Goal: Book appointment/travel/reservation

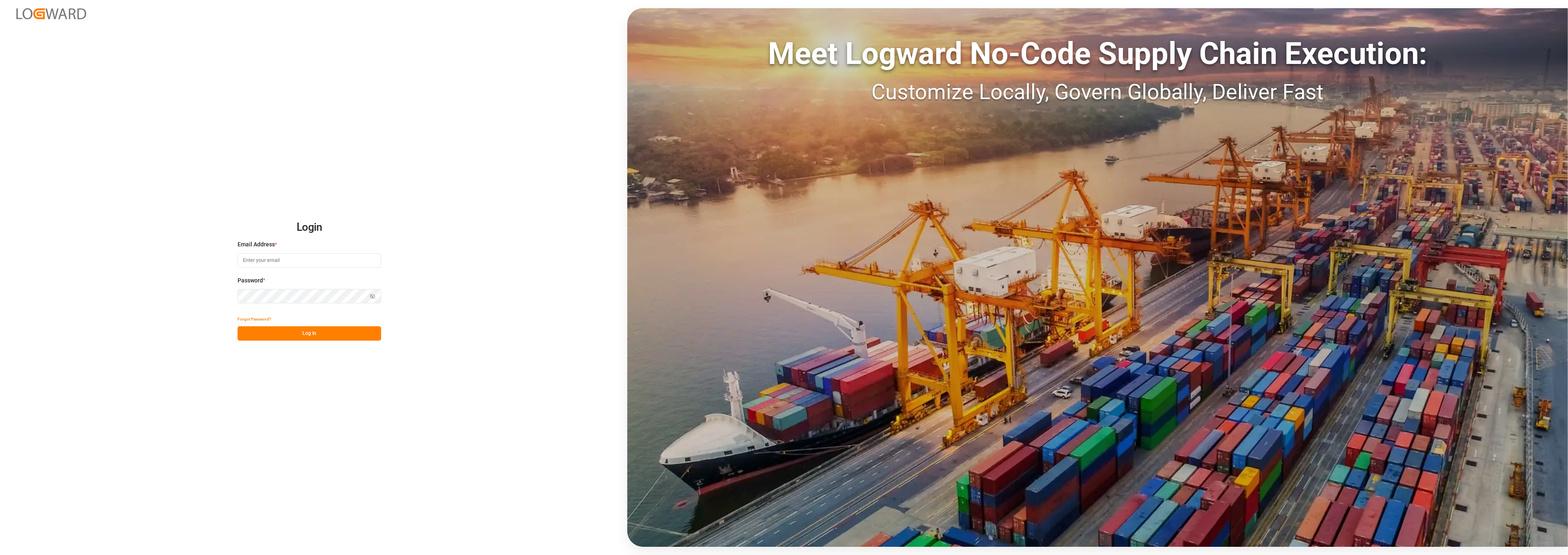
click at [300, 261] on input at bounding box center [309, 261] width 144 height 14
type input "[PERSON_NAME][EMAIL_ADDRESS][PERSON_NAME][DOMAIN_NAME]"
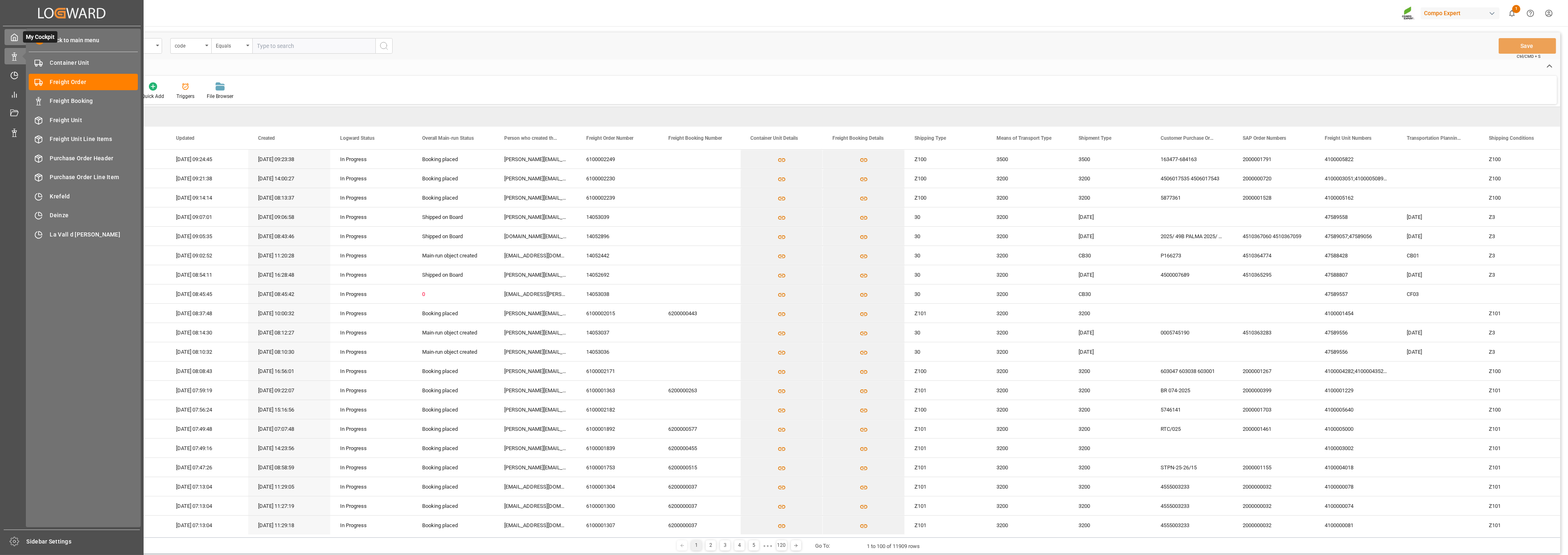
click at [14, 37] on icon at bounding box center [14, 37] width 8 height 8
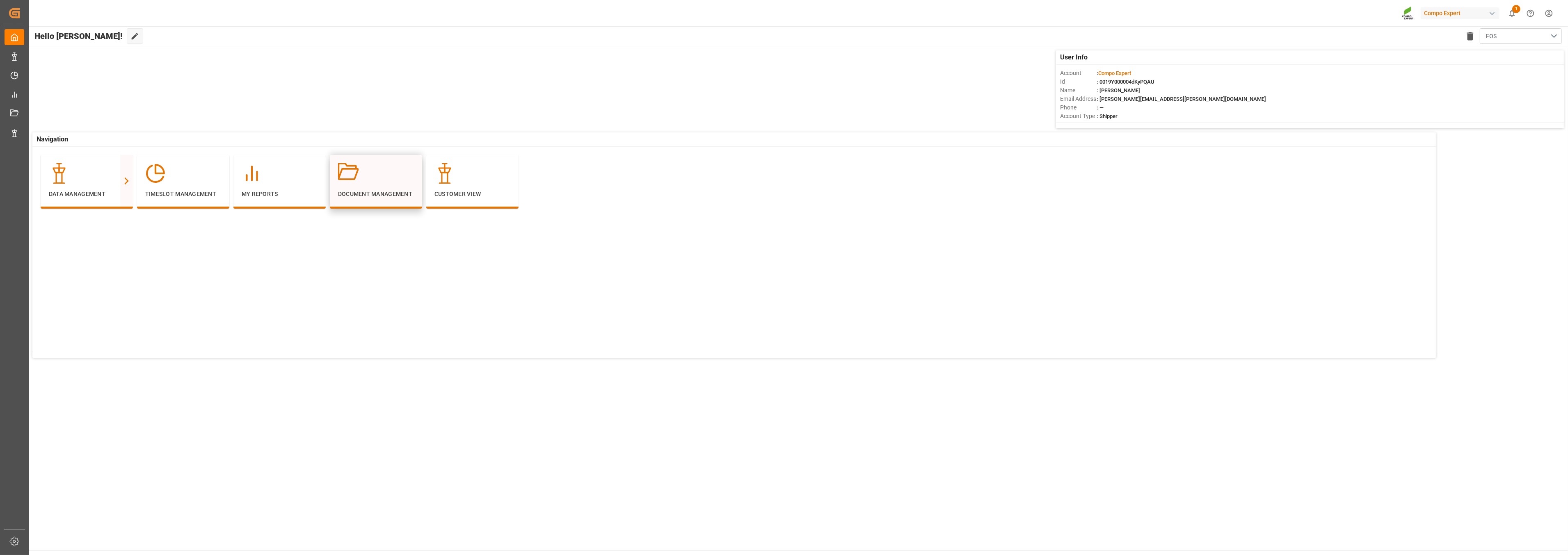
click at [373, 188] on div "Document Management" at bounding box center [376, 181] width 76 height 35
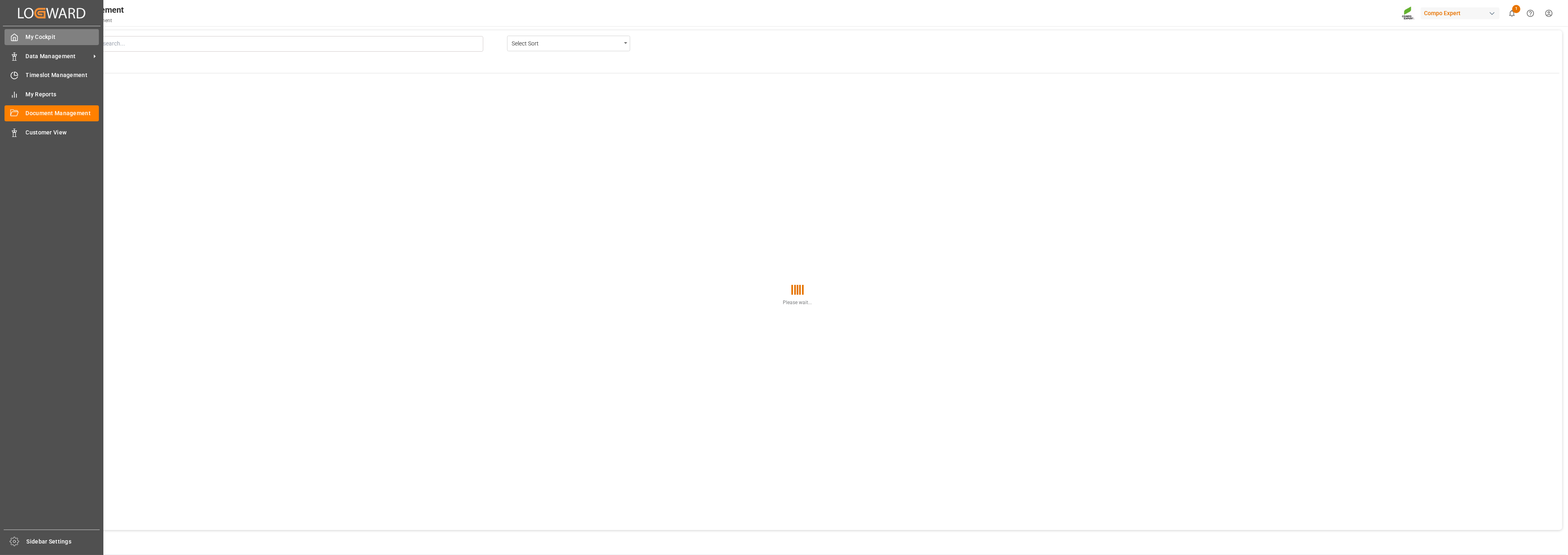
click at [23, 31] on div "My Cockpit My Cockpit" at bounding box center [51, 37] width 94 height 16
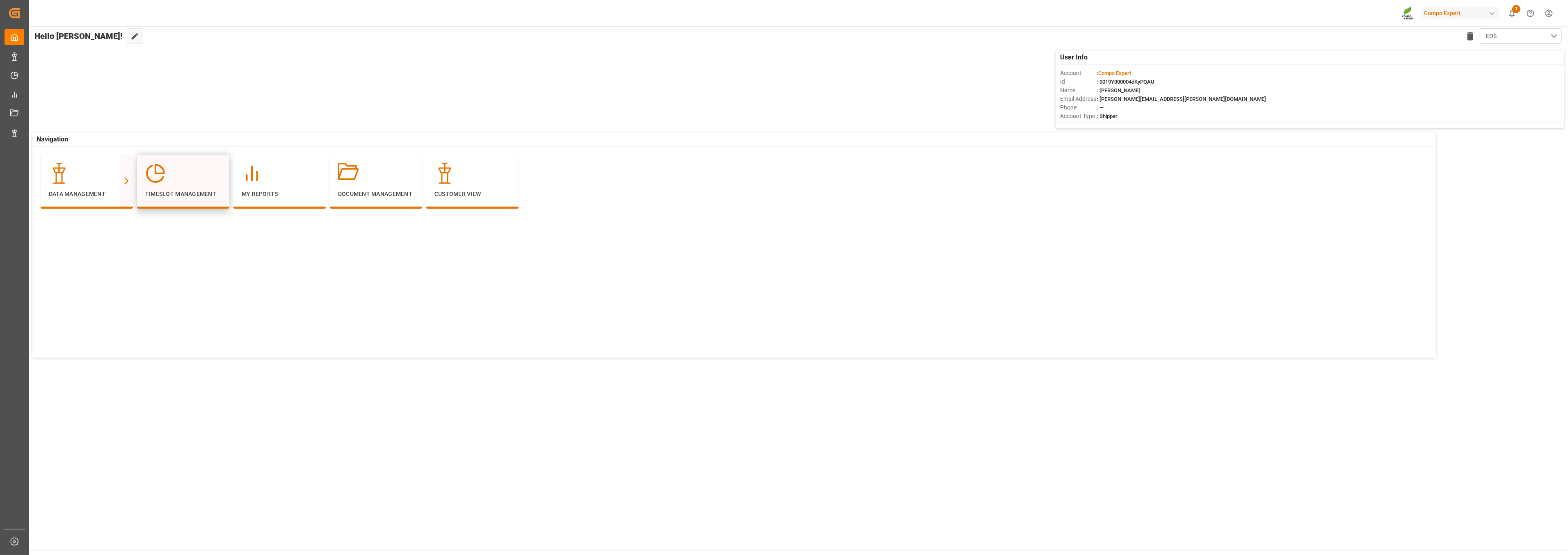
click at [189, 181] on div at bounding box center [183, 173] width 76 height 20
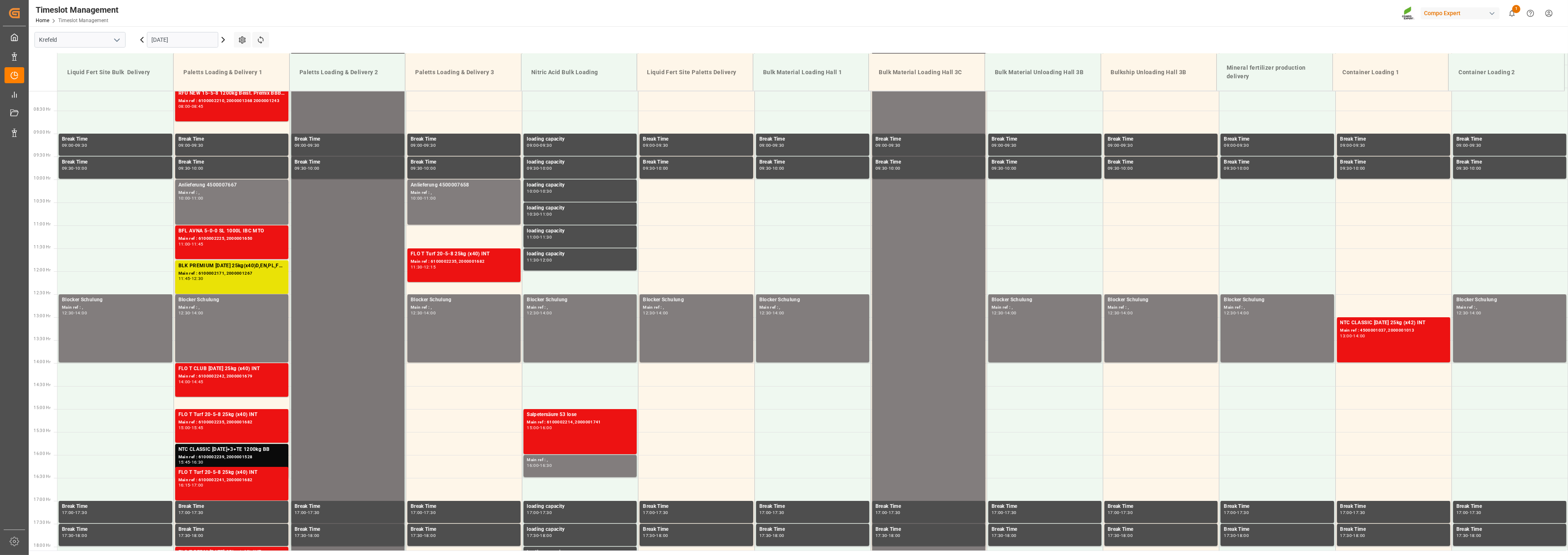
scroll to position [417, 0]
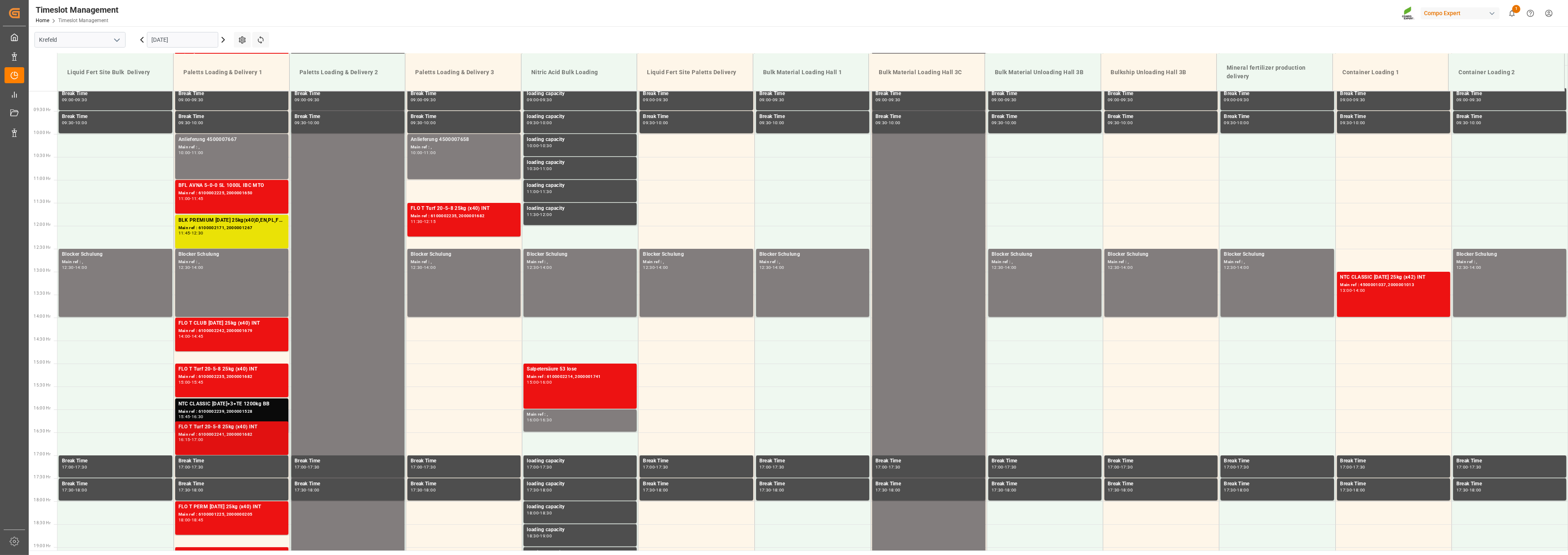
click at [249, 440] on div "16:15 - 17:00" at bounding box center [232, 440] width 107 height 4
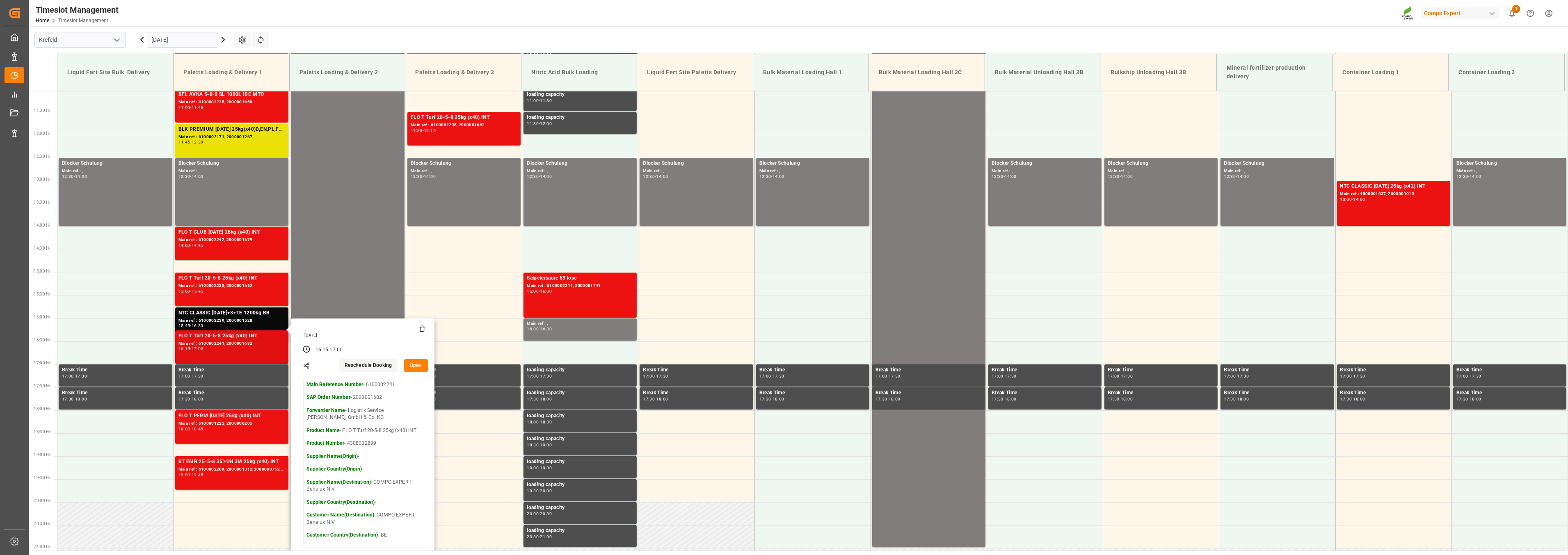
scroll to position [599, 0]
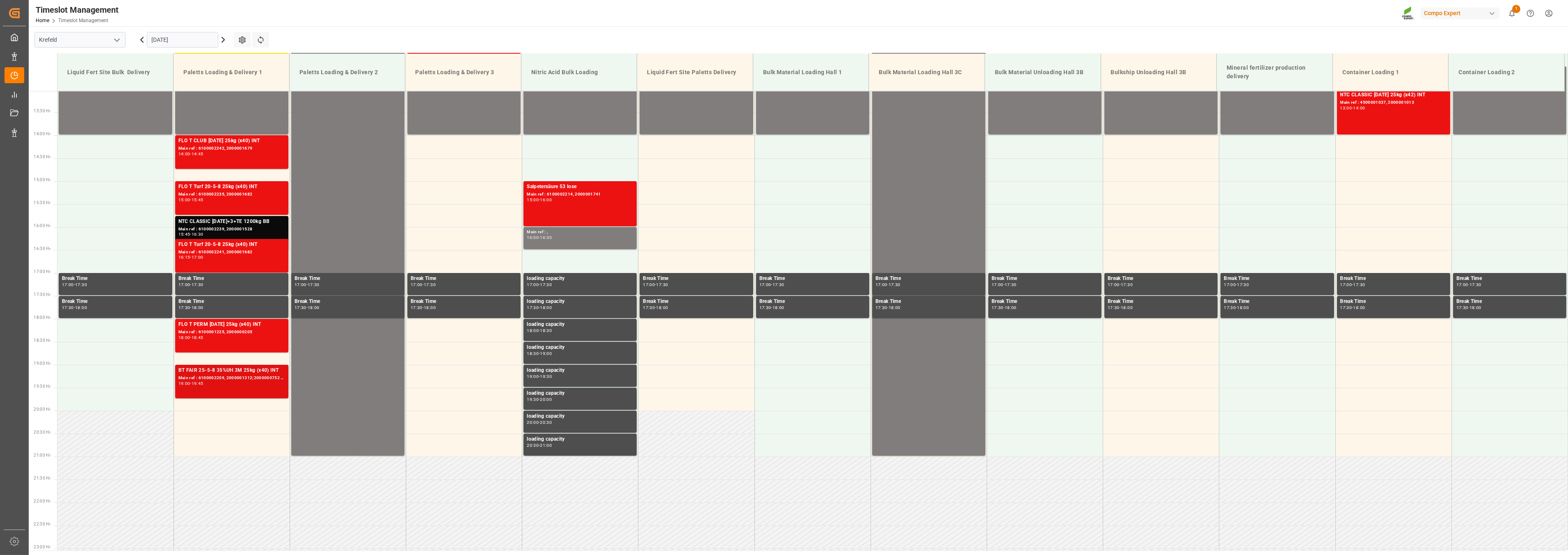
click at [212, 387] on div "BT FAIR 25-5-8 35%UH 3M 25kg (x40) INT Main ref : 6100002209, 2000001312;200000…" at bounding box center [232, 381] width 107 height 30
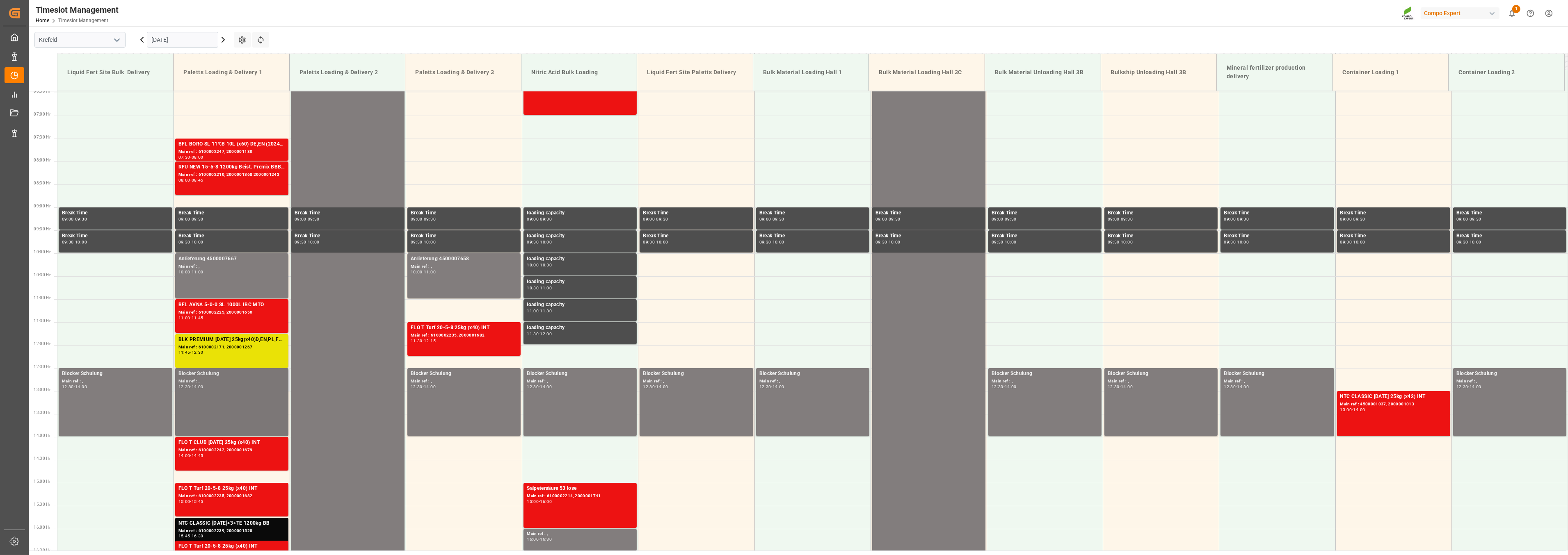
scroll to position [279, 0]
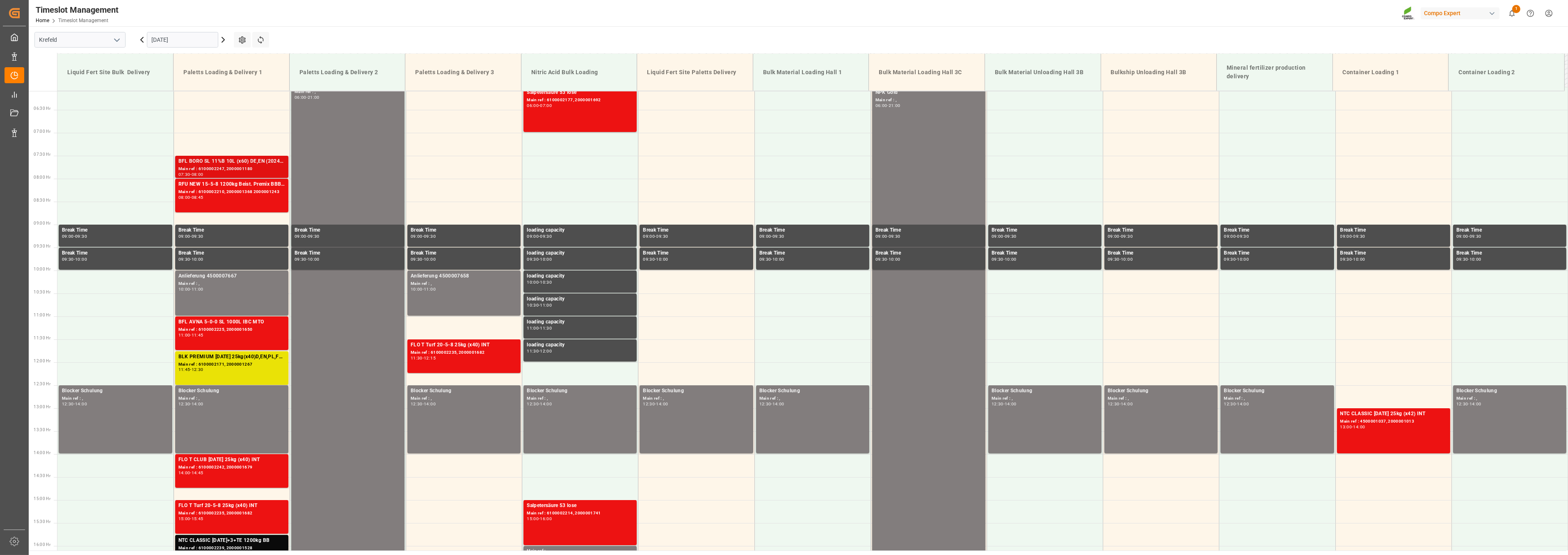
click at [189, 160] on div "BFL BORO SL 11%B 10L (x60) DE,EN (2024)BT FAIR 25-5-8 35%UH 3M 25kg (x40) INT" at bounding box center [232, 161] width 107 height 8
click at [194, 192] on div "Main ref : 6100002210, 2000001368 2000001243" at bounding box center [232, 192] width 107 height 7
click at [203, 327] on div "Main ref : 6100002225, 2000001650" at bounding box center [232, 330] width 107 height 7
click at [204, 356] on div "BLK PREMIUM [DATE] 25kg(x40)D,EN,PL,FNLFLO T BKR [DATE] 25kg (x40) D,ATBT FAIR …" at bounding box center [232, 357] width 107 height 8
click at [211, 465] on div "Main ref : 6100002242, 2000001679" at bounding box center [232, 468] width 107 height 7
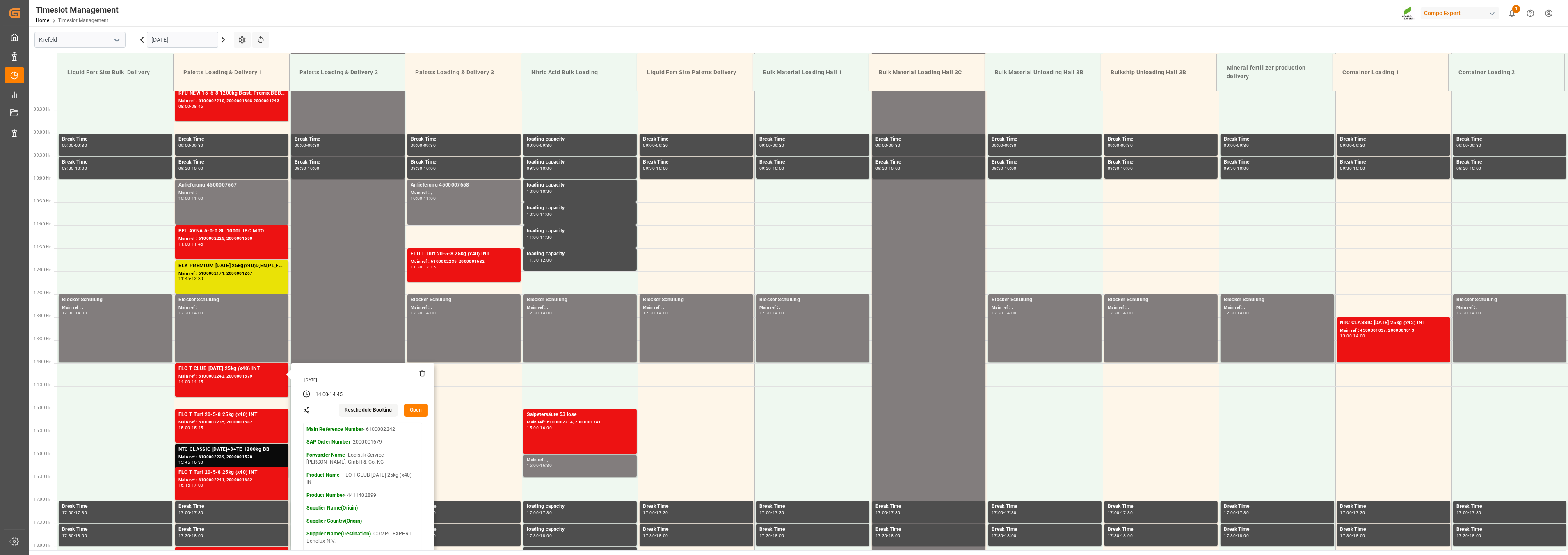
scroll to position [417, 0]
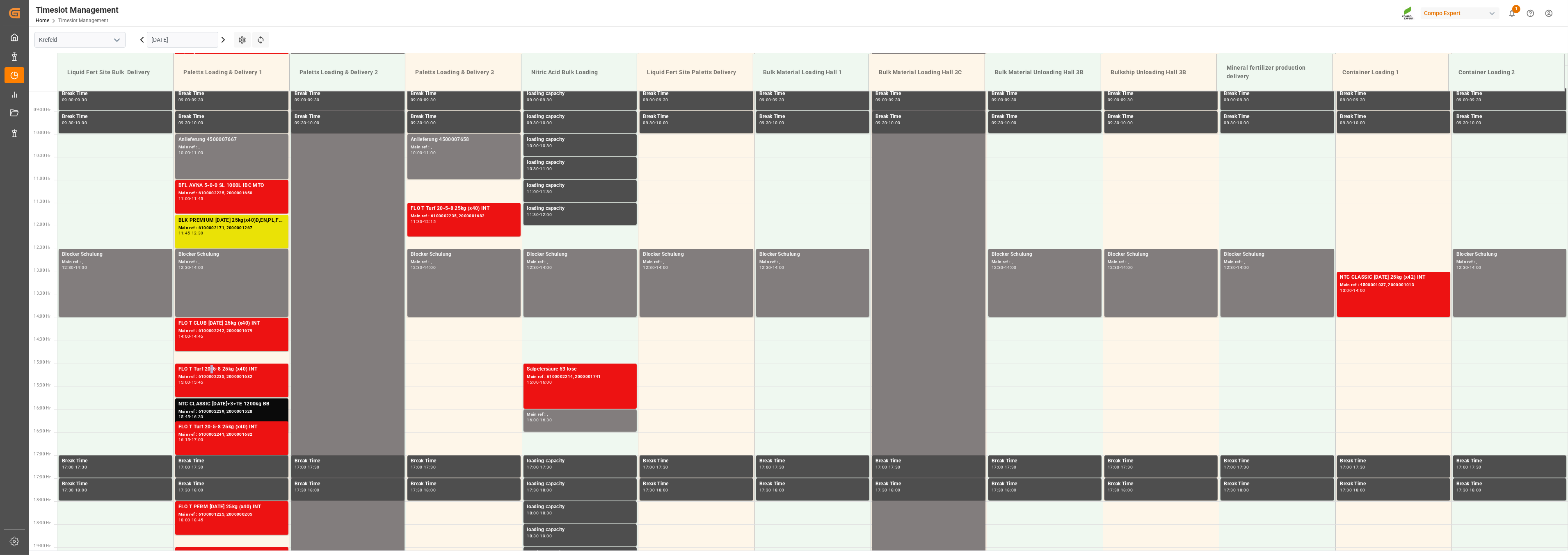
click at [211, 371] on div "FLO T Turf 20-5-8 25kg (x40) INT" at bounding box center [232, 369] width 107 height 8
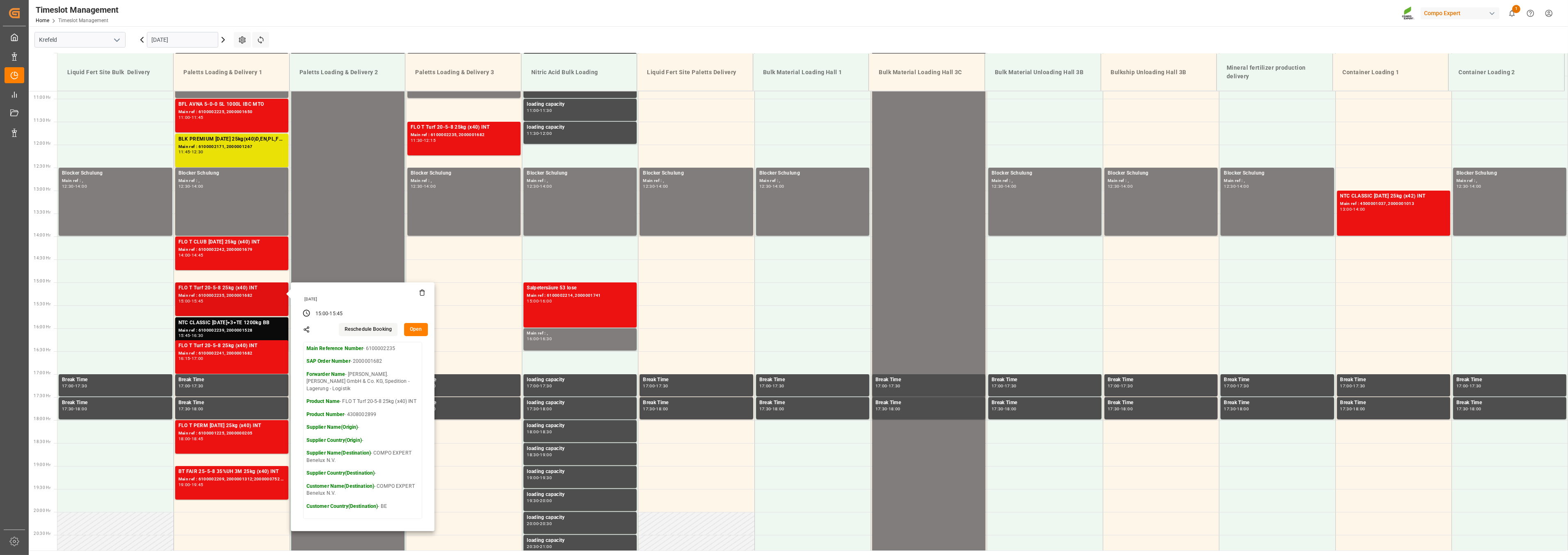
scroll to position [507, 0]
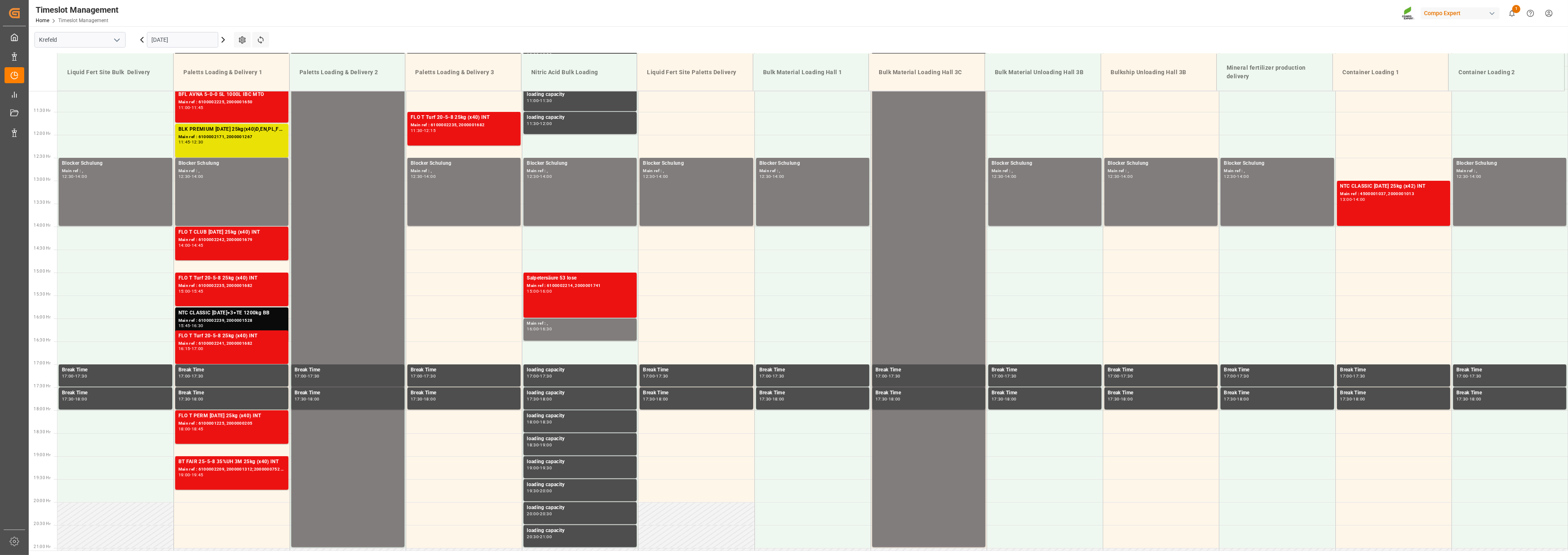
click at [212, 344] on div "Main ref : 6100002241, 2000001682" at bounding box center [232, 344] width 107 height 7
click at [215, 425] on div "Main ref : 6100001225, 2000000205" at bounding box center [232, 424] width 107 height 7
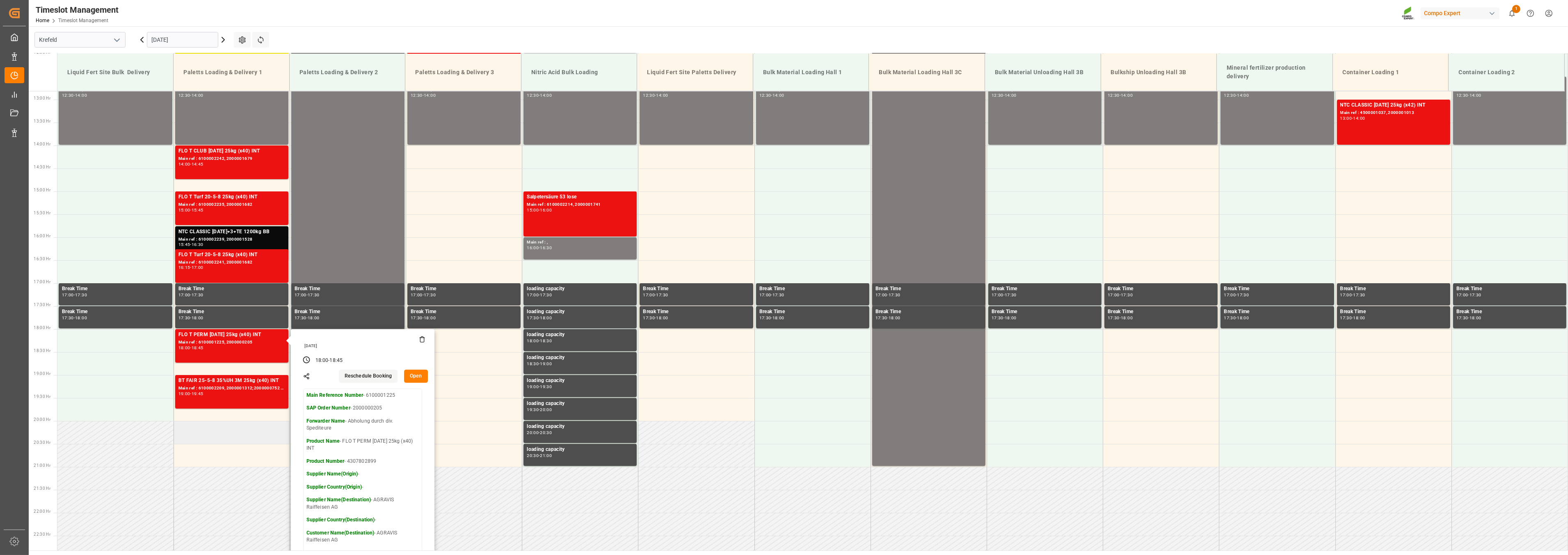
scroll to position [599, 0]
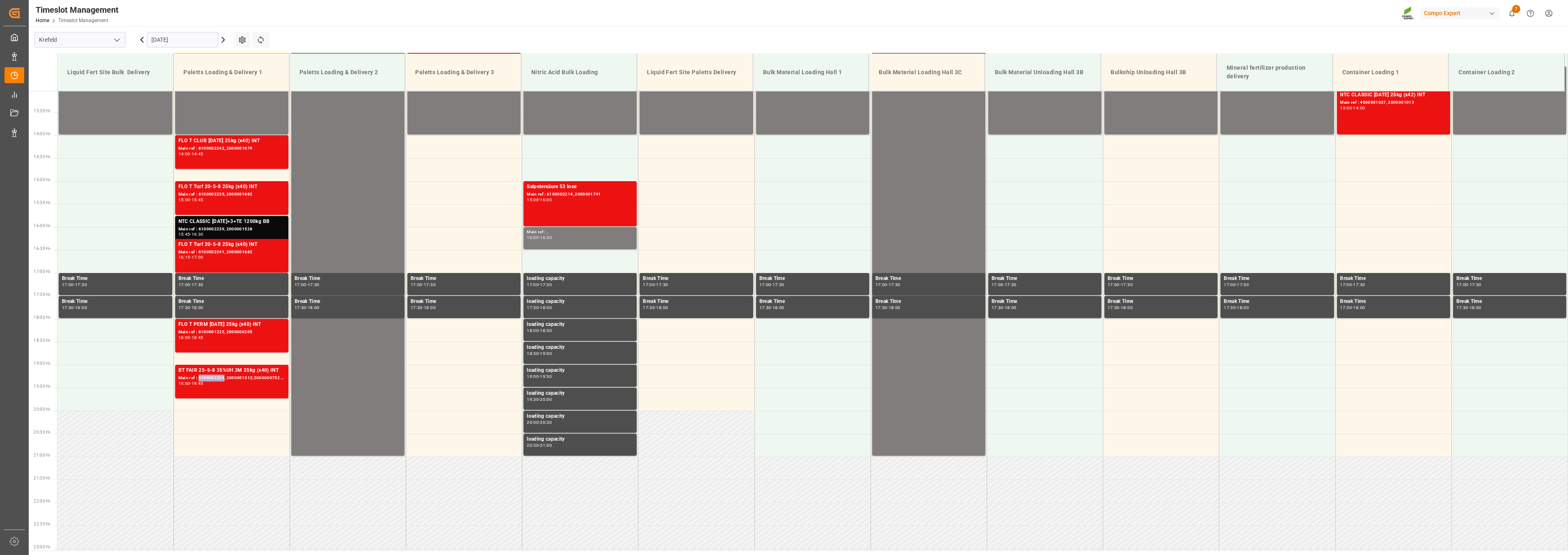
click at [208, 376] on div "Main ref : 6100002209, 2000001312;2000000752 2000000752" at bounding box center [232, 379] width 107 height 7
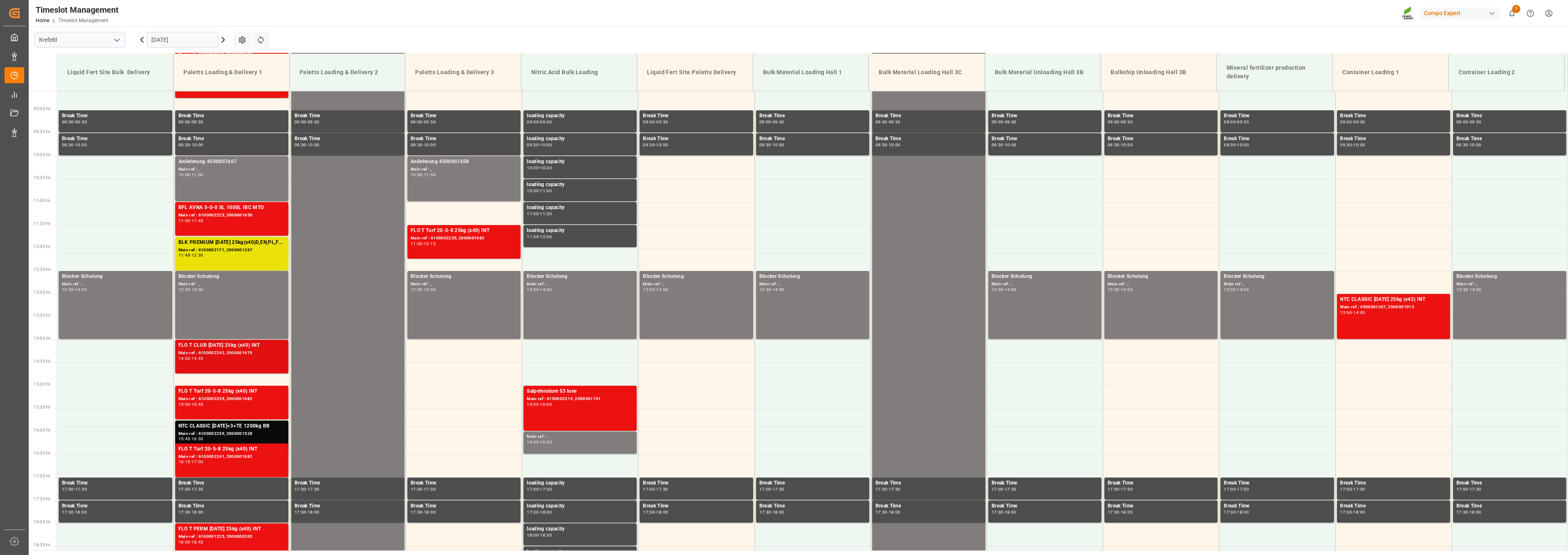
scroll to position [388, 0]
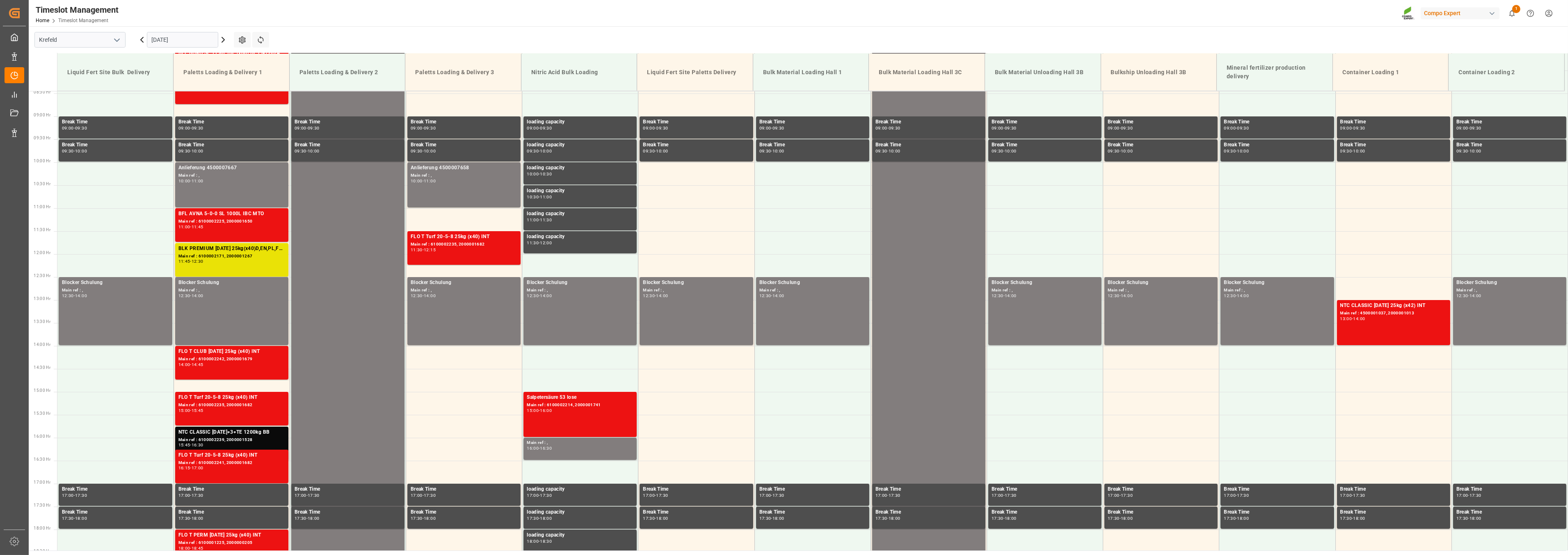
click at [462, 241] on div "Main ref : 6100002235, 2000001682" at bounding box center [464, 245] width 107 height 7
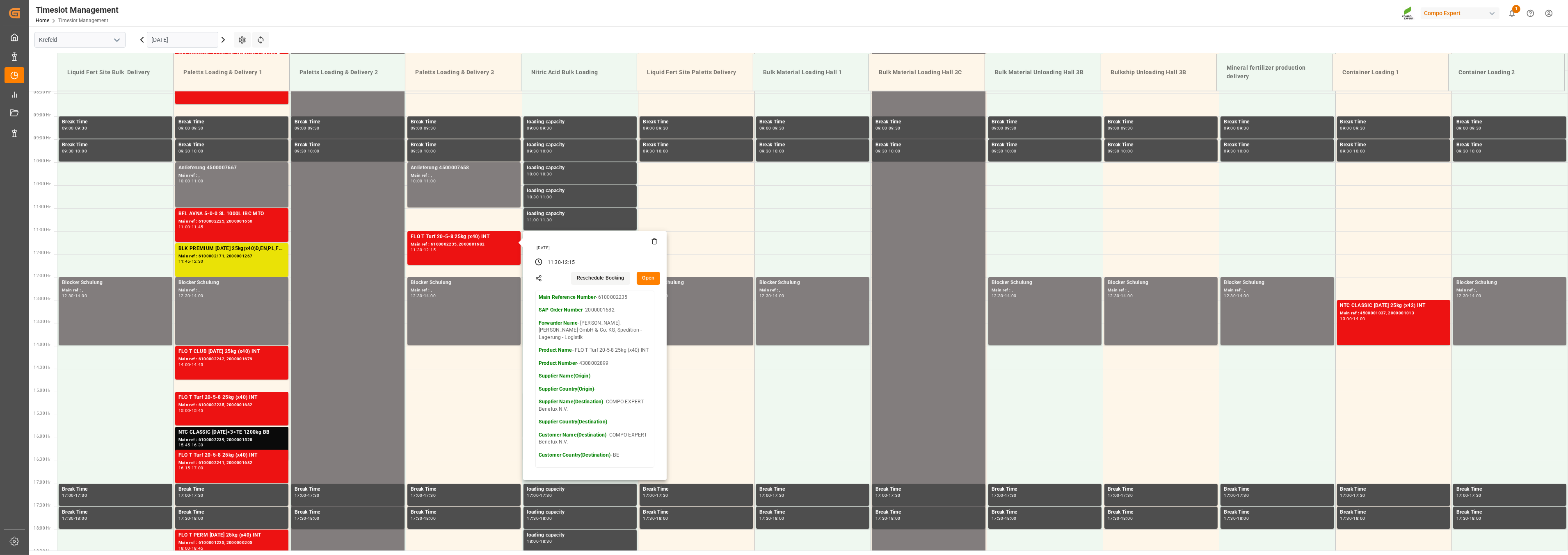
click at [220, 39] on icon at bounding box center [223, 40] width 10 height 10
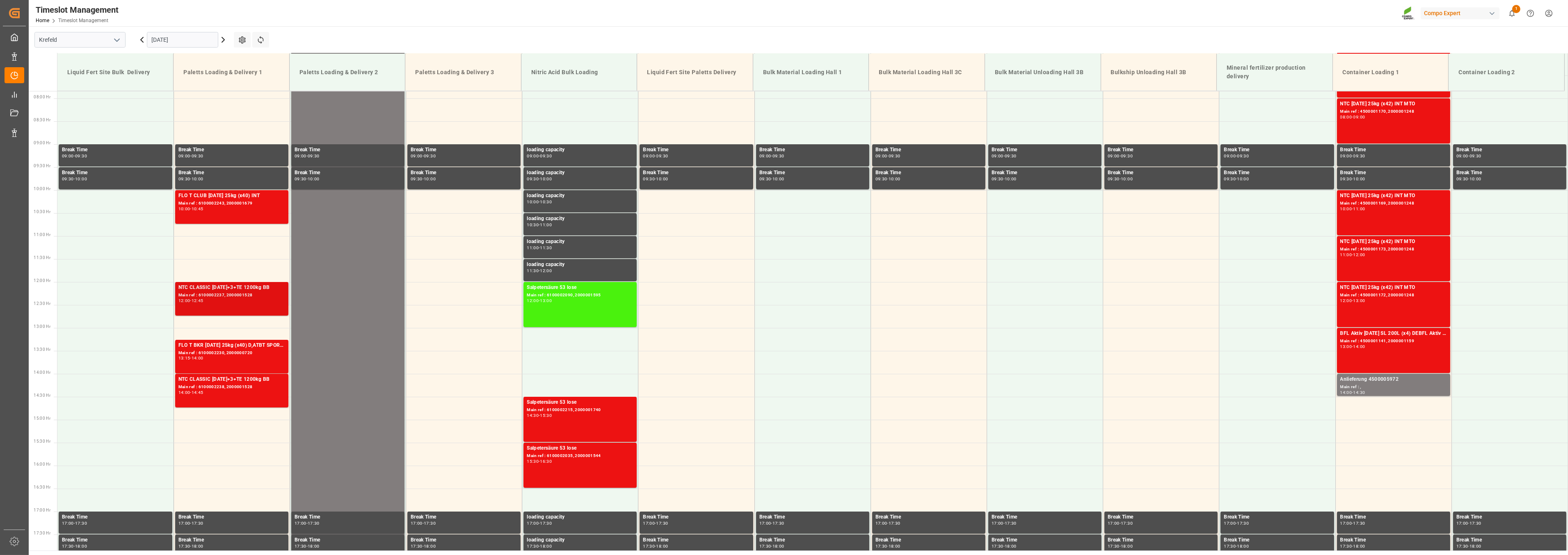
scroll to position [371, 0]
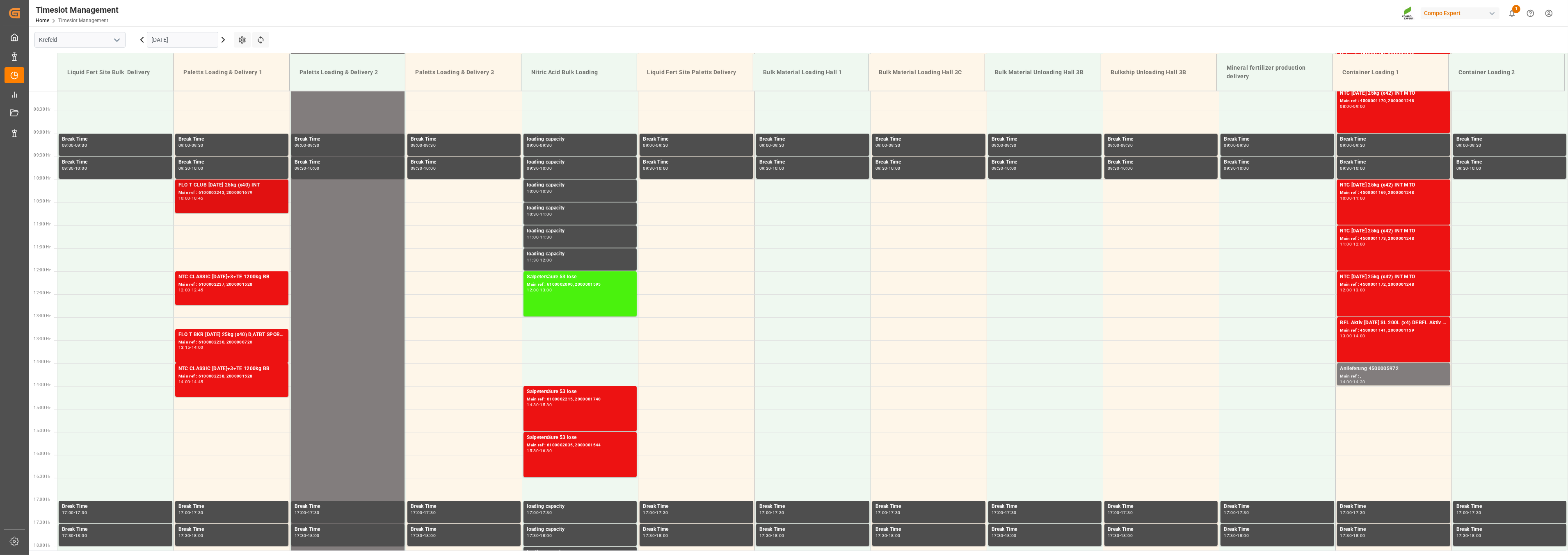
click at [227, 196] on div "Main ref : 6100002243, 2000001679" at bounding box center [232, 193] width 107 height 7
click at [225, 288] on div "12:00 - 12:45" at bounding box center [232, 290] width 107 height 4
click at [201, 331] on div "FLO T BKR [DATE] 25kg (x40) D,ATBT SPORT [DATE] 25%UH 3M 25kg (x40) INTFLO T CL…" at bounding box center [232, 335] width 107 height 8
click at [219, 384] on div "NTC CLASSIC [DATE]+3+TE 1200kg BB Main ref : 6100002238, 2000001528 14:00 - 14:…" at bounding box center [232, 380] width 107 height 30
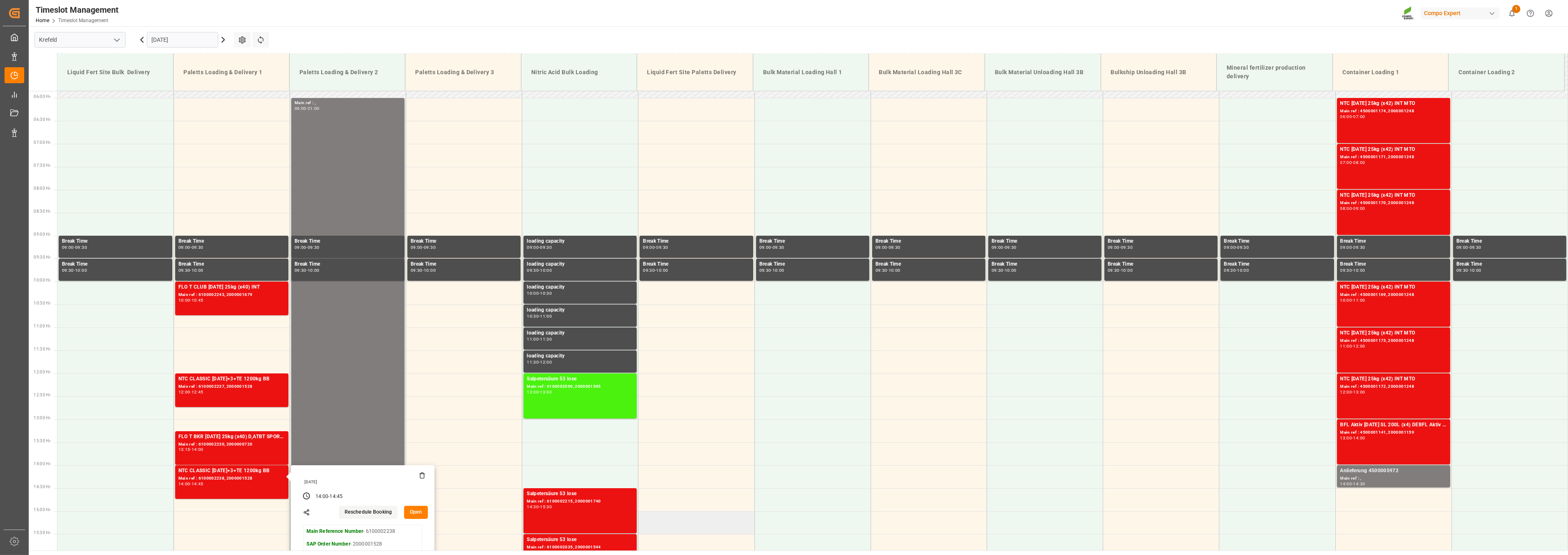
scroll to position [234, 0]
